Goal: Task Accomplishment & Management: Manage account settings

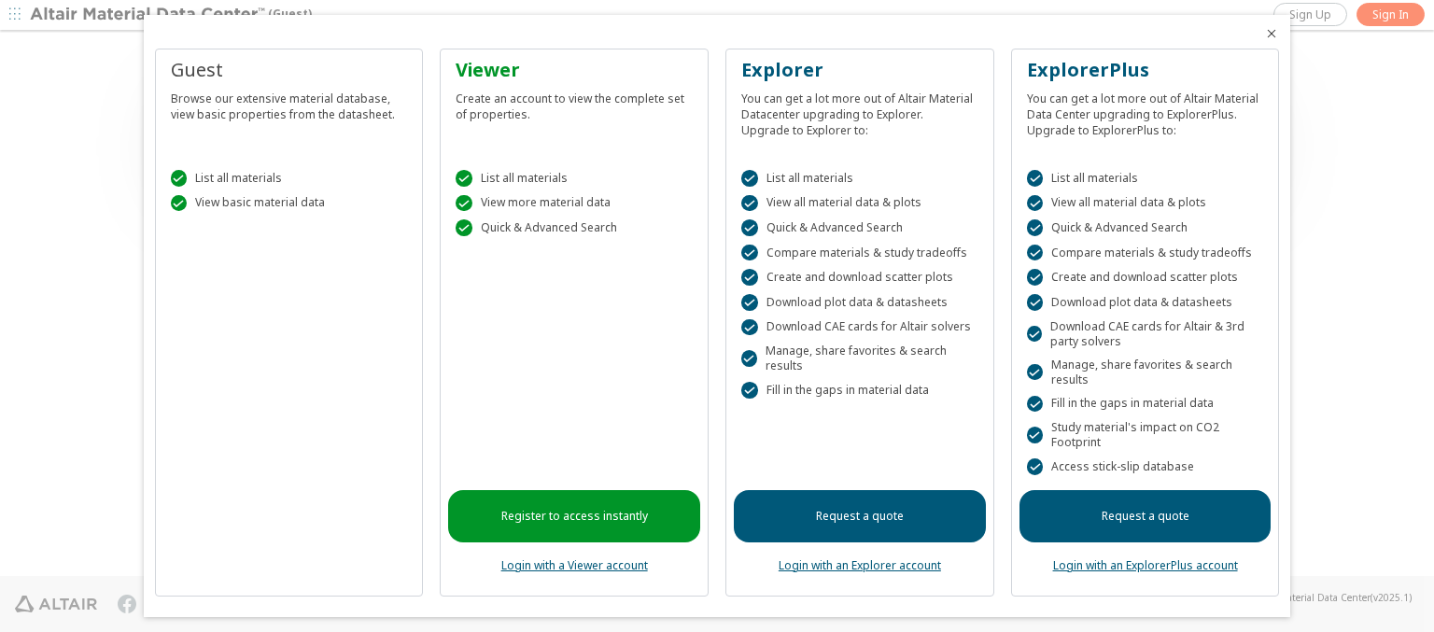
click at [1264, 34] on icon "Close" at bounding box center [1271, 33] width 15 height 15
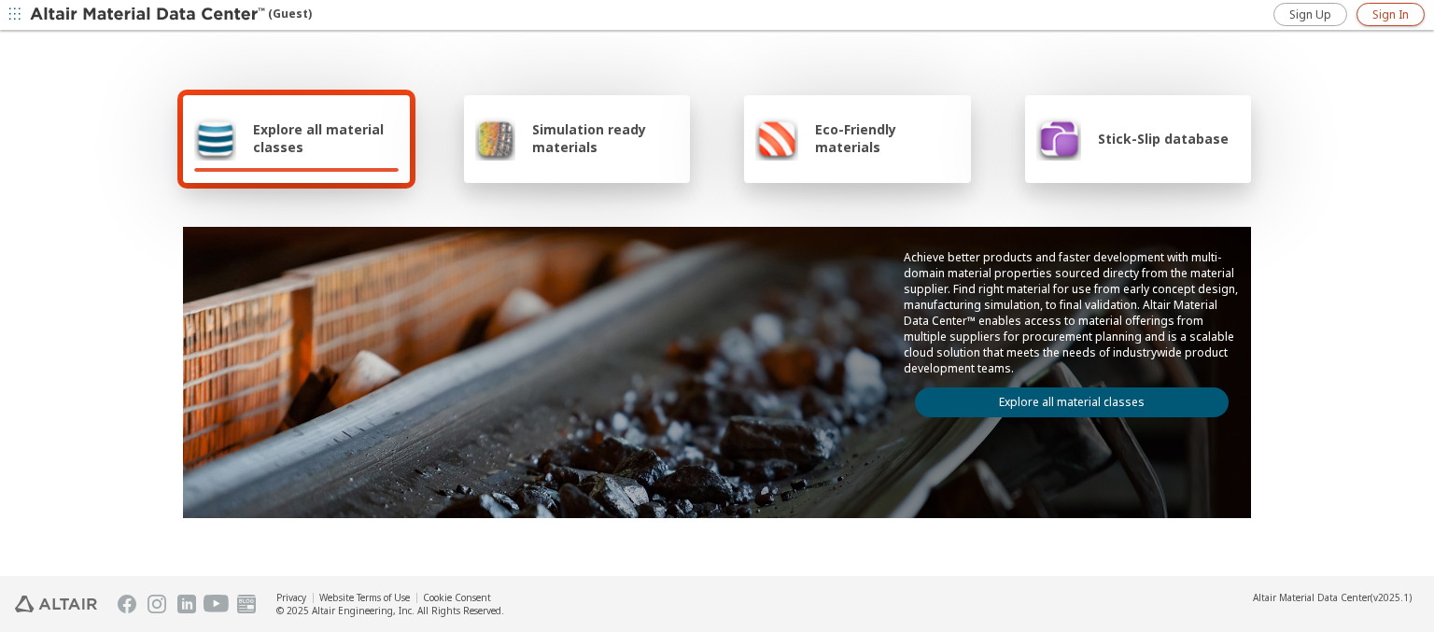
click at [1390, 14] on span "Sign In" at bounding box center [1390, 14] width 36 height 15
click at [148, 15] on img at bounding box center [149, 15] width 238 height 19
click at [318, 138] on span "Explore all material classes" at bounding box center [326, 137] width 146 height 35
click at [1064, 398] on link "Explore all material classes" at bounding box center [1072, 402] width 314 height 30
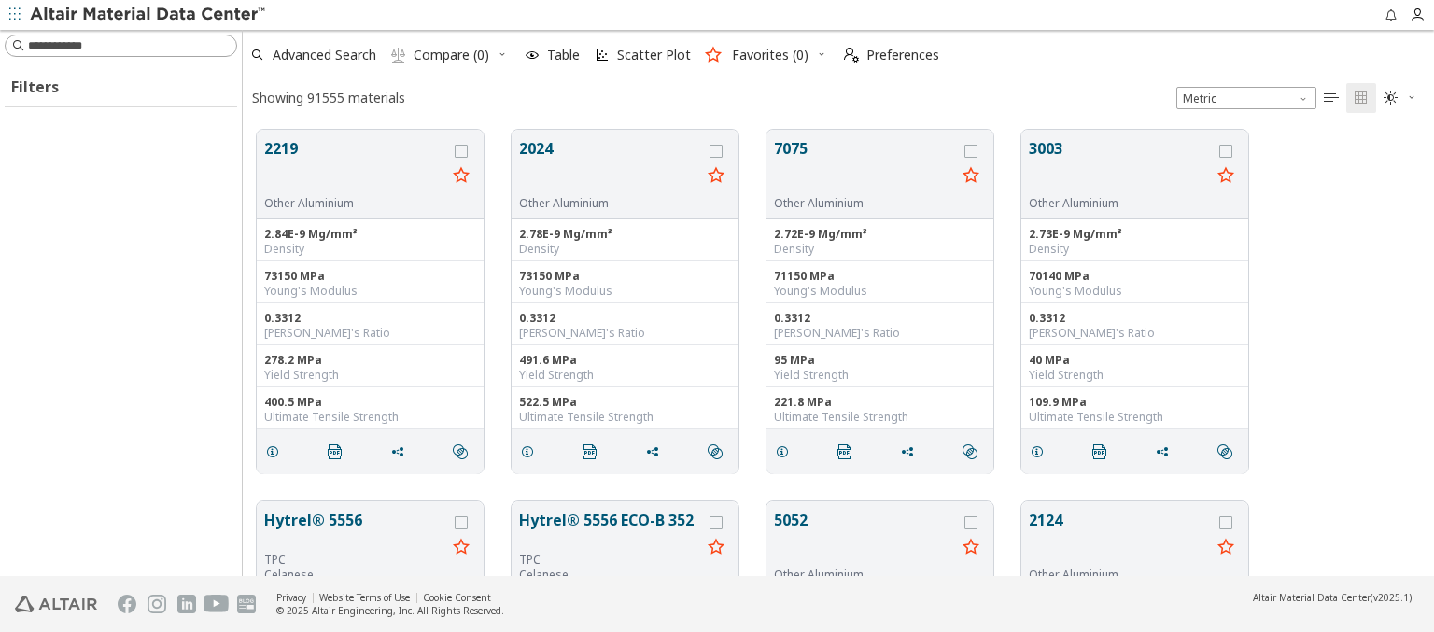
scroll to position [446, 1176]
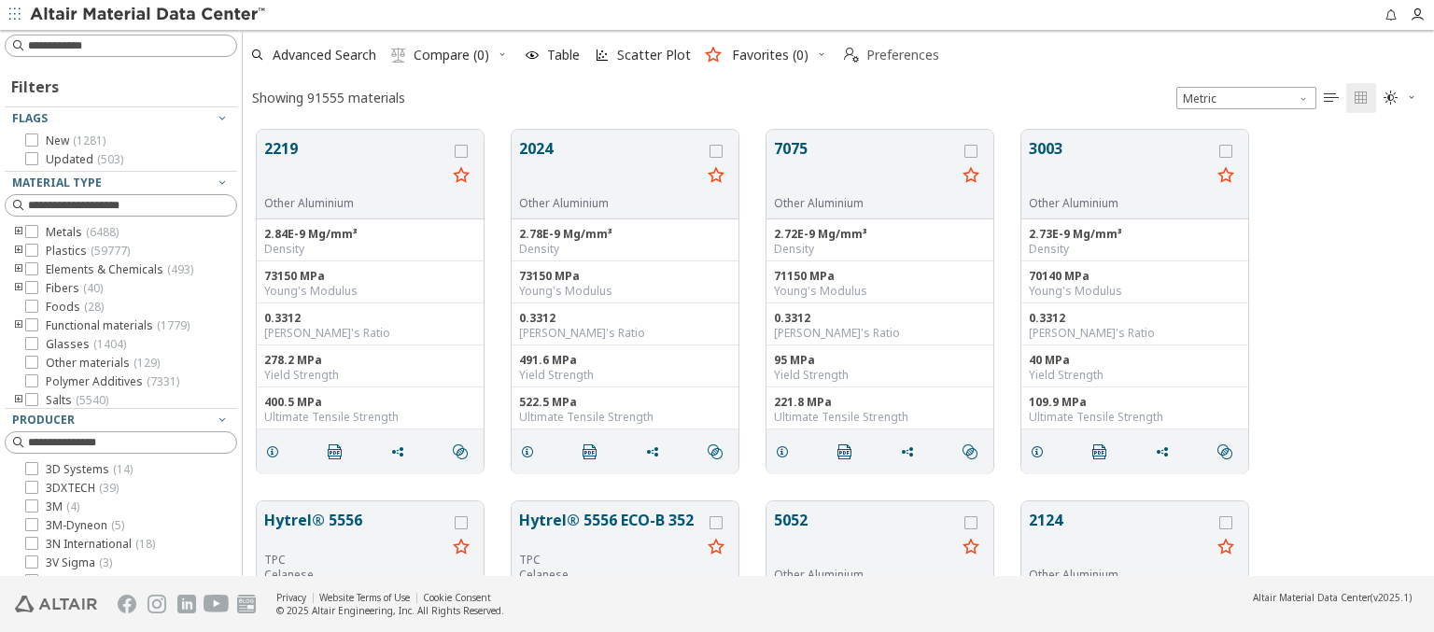
click at [886, 55] on span "Preferences" at bounding box center [902, 55] width 73 height 13
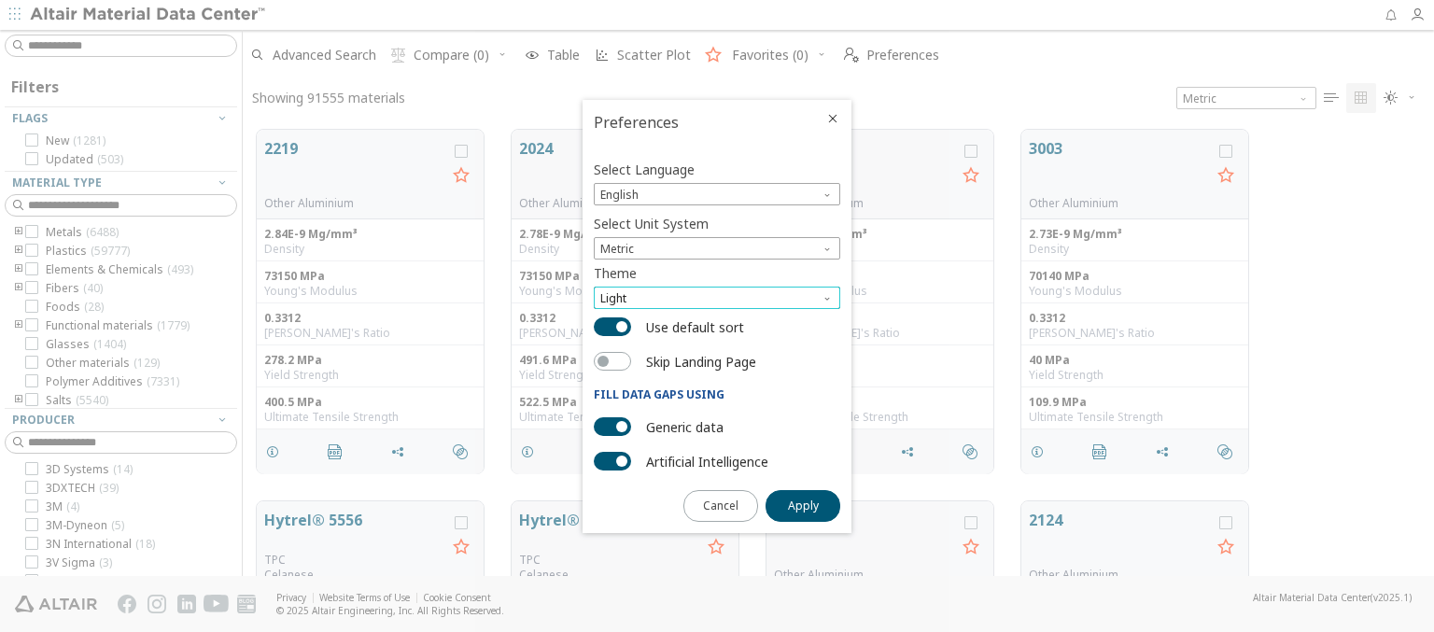
click at [717, 298] on span "Light" at bounding box center [717, 298] width 246 height 22
click at [628, 344] on span "Light Blue" at bounding box center [628, 343] width 52 height 15
click at [803, 504] on span "Apply" at bounding box center [803, 505] width 31 height 15
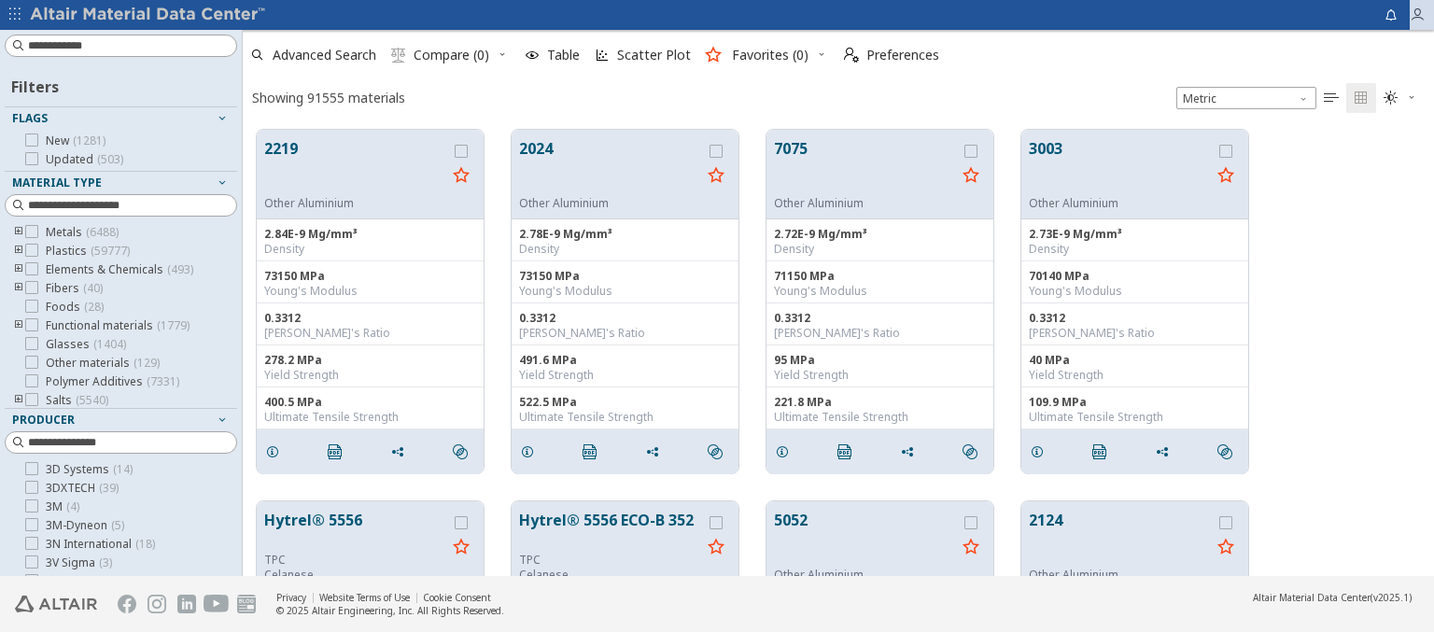
click at [1422, 15] on icon "button" at bounding box center [1417, 14] width 15 height 15
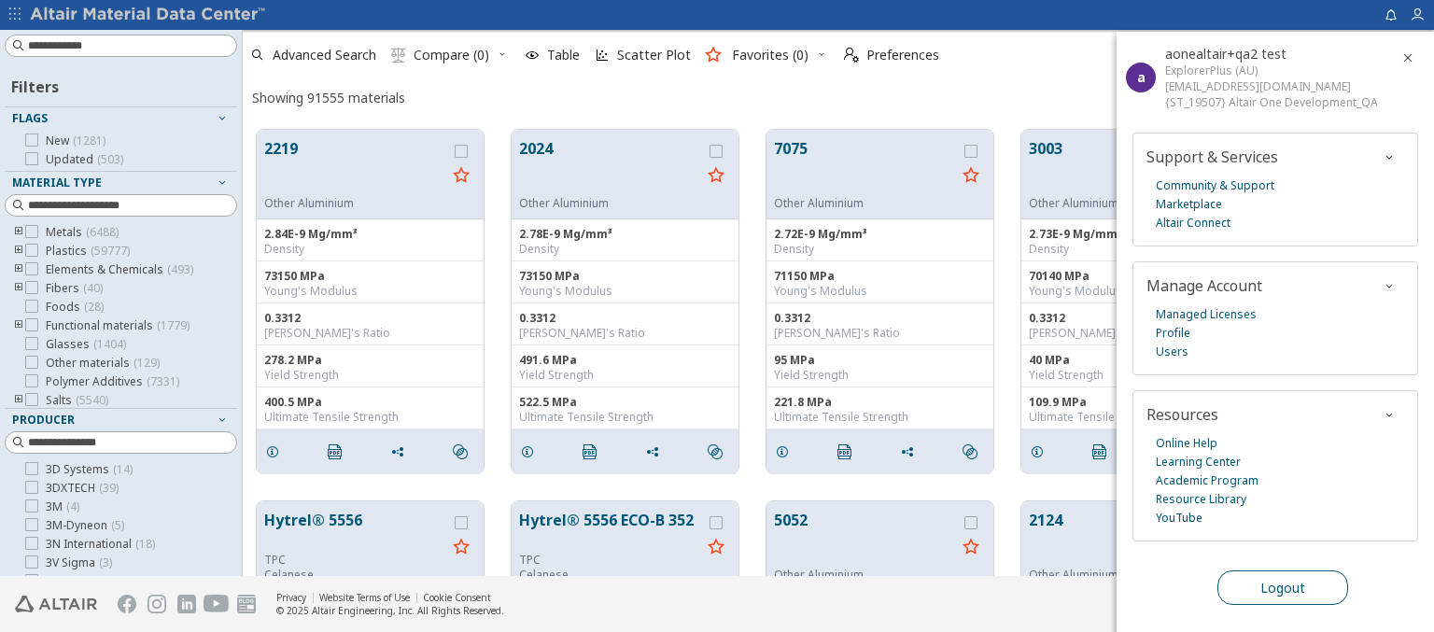
click at [1282, 583] on span "Logout" at bounding box center [1282, 588] width 45 height 18
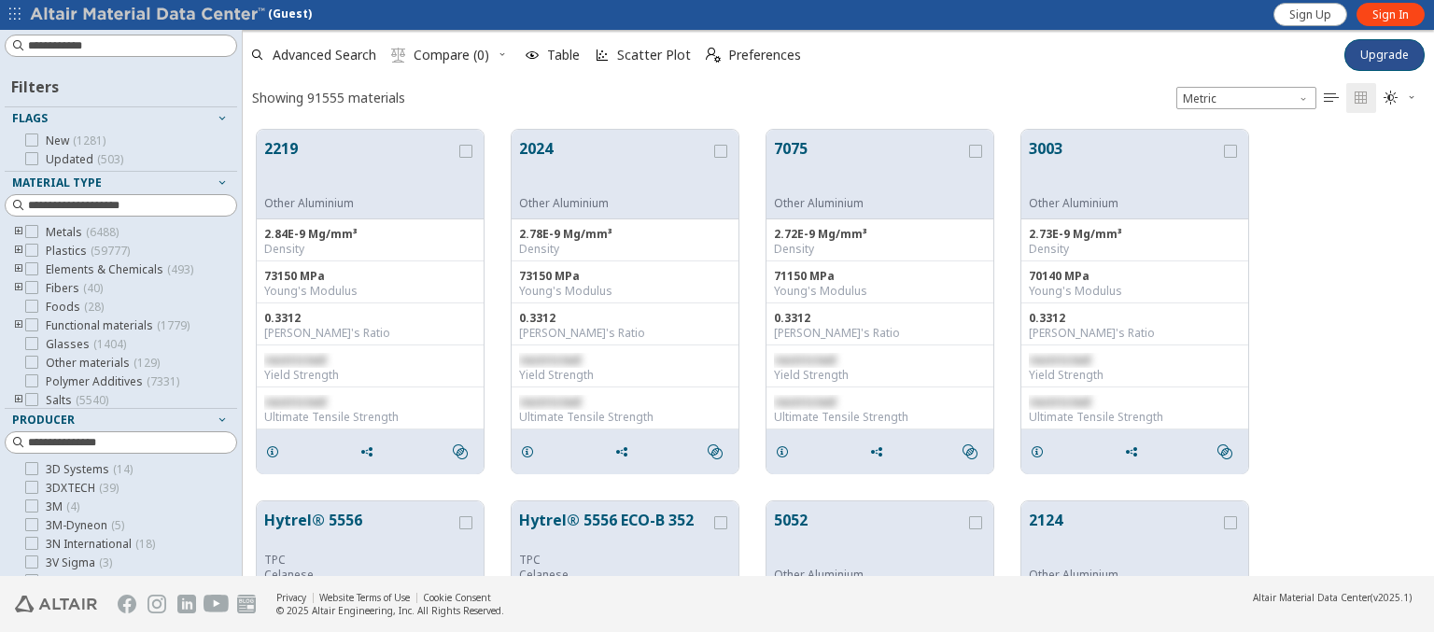
scroll to position [446, 1176]
click at [314, 55] on span "Advanced Search" at bounding box center [325, 55] width 104 height 13
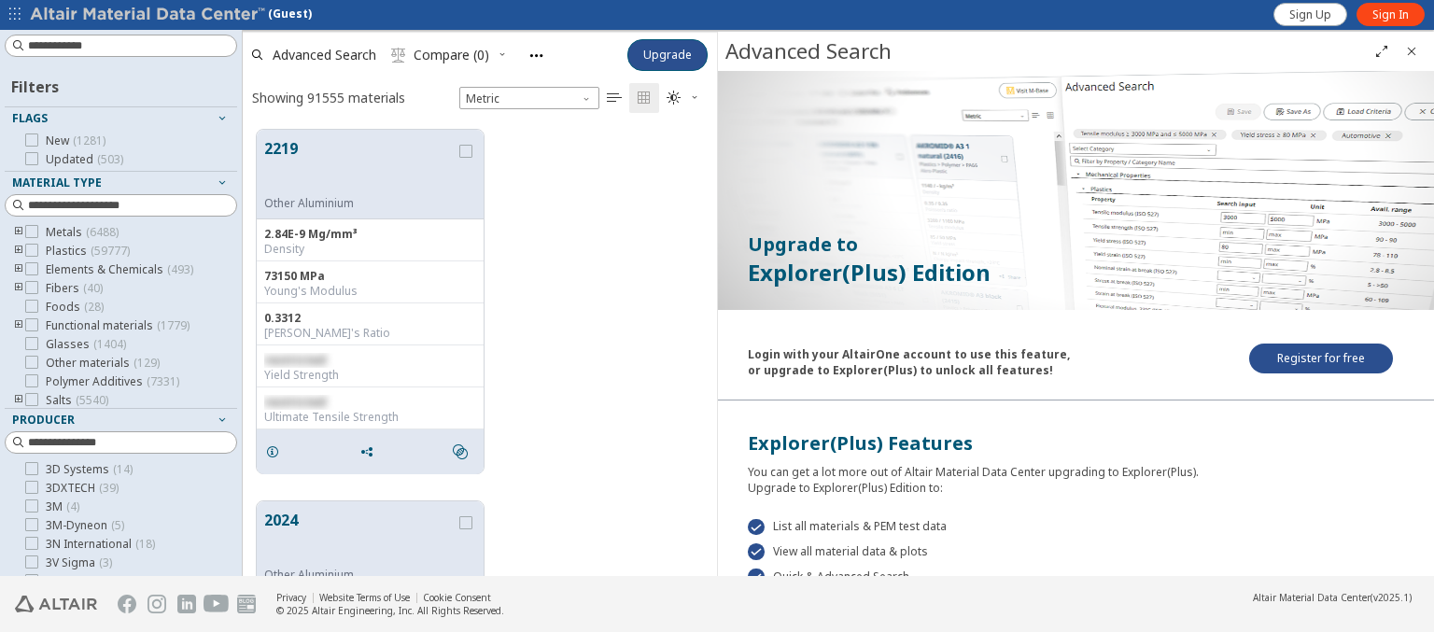
click at [148, 15] on img at bounding box center [149, 15] width 238 height 19
